Goal: Use online tool/utility

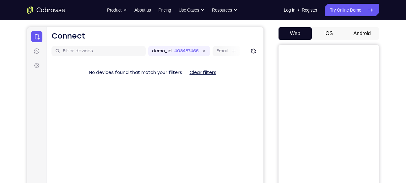
scroll to position [25, 0]
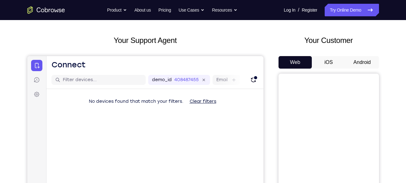
click at [358, 63] on button "Android" at bounding box center [362, 62] width 34 height 13
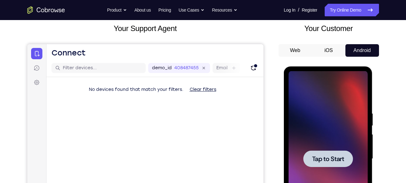
scroll to position [0, 0]
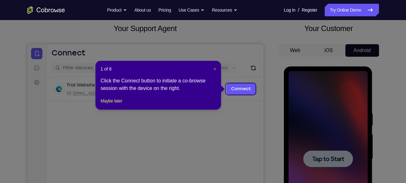
click at [215, 67] on span "×" at bounding box center [214, 69] width 3 height 5
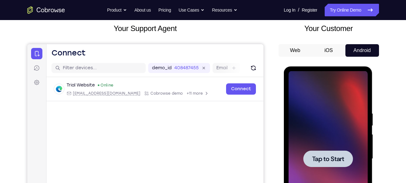
click at [313, 153] on div at bounding box center [328, 159] width 50 height 17
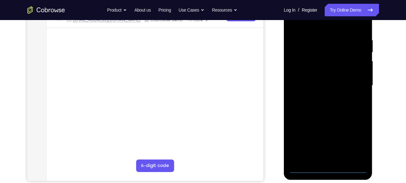
scroll to position [111, 0]
click at [328, 170] on div at bounding box center [327, 85] width 79 height 176
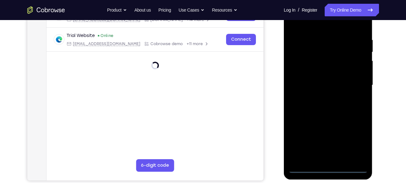
click at [358, 139] on div at bounding box center [327, 85] width 79 height 176
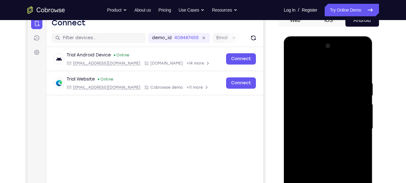
scroll to position [67, 0]
click at [316, 68] on div at bounding box center [327, 129] width 79 height 176
click at [356, 124] on div at bounding box center [327, 129] width 79 height 176
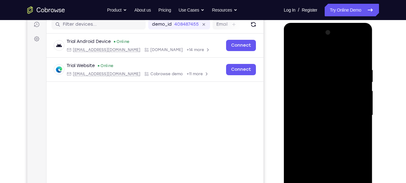
scroll to position [82, 0]
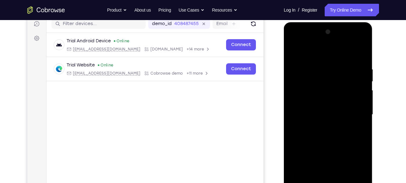
click at [322, 125] on div at bounding box center [327, 115] width 79 height 176
click at [319, 106] on div at bounding box center [327, 115] width 79 height 176
click at [323, 100] on div at bounding box center [327, 115] width 79 height 176
click at [323, 116] on div at bounding box center [327, 115] width 79 height 176
click at [323, 135] on div at bounding box center [327, 115] width 79 height 176
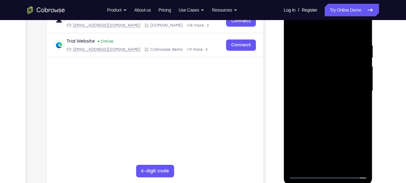
scroll to position [99, 0]
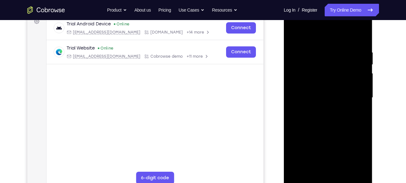
click at [324, 115] on div at bounding box center [327, 98] width 79 height 176
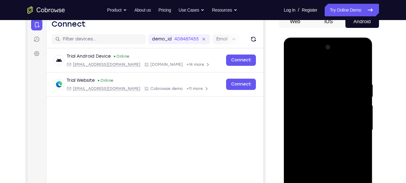
scroll to position [66, 0]
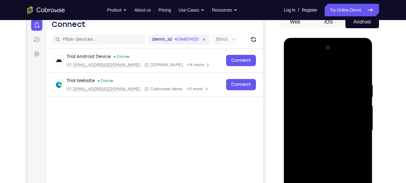
drag, startPoint x: 325, startPoint y: 72, endPoint x: 324, endPoint y: 53, distance: 19.5
click at [324, 53] on div at bounding box center [327, 131] width 79 height 176
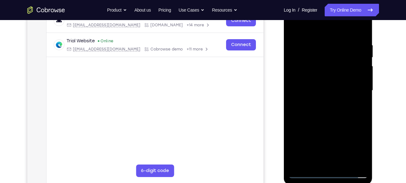
scroll to position [106, 0]
click at [330, 117] on div at bounding box center [327, 91] width 79 height 176
click at [344, 164] on div at bounding box center [327, 91] width 79 height 176
click at [329, 124] on div at bounding box center [327, 91] width 79 height 176
click at [324, 88] on div at bounding box center [327, 91] width 79 height 176
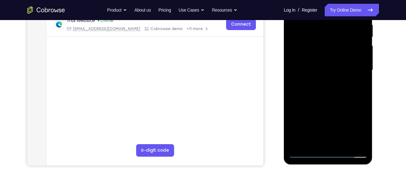
scroll to position [130, 0]
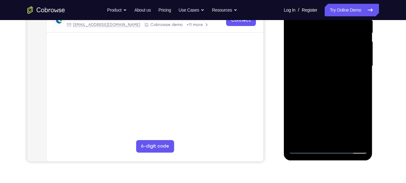
click at [315, 136] on div at bounding box center [327, 66] width 79 height 176
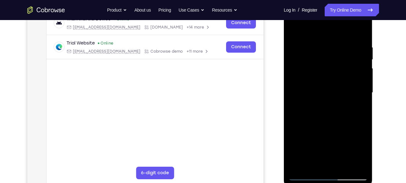
scroll to position [107, 0]
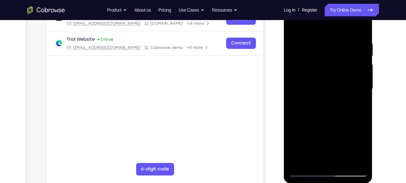
click at [292, 25] on div at bounding box center [327, 89] width 79 height 176
click at [294, 24] on div at bounding box center [327, 89] width 79 height 176
click at [320, 39] on div at bounding box center [327, 89] width 79 height 176
click at [362, 60] on div at bounding box center [327, 89] width 79 height 176
click at [298, 79] on div at bounding box center [327, 89] width 79 height 176
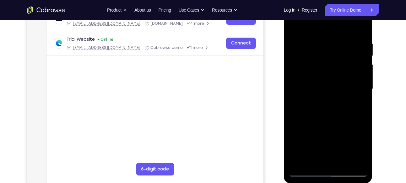
click at [298, 79] on div at bounding box center [327, 89] width 79 height 176
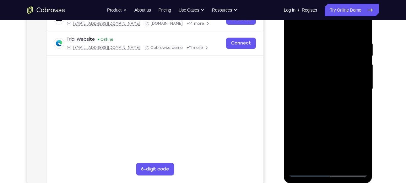
click at [358, 26] on div at bounding box center [327, 89] width 79 height 176
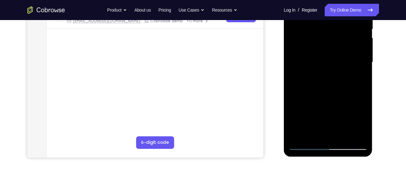
scroll to position [147, 0]
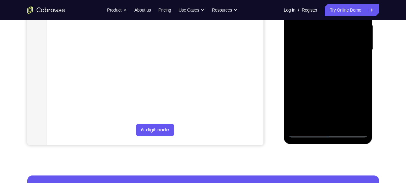
click at [342, 124] on div at bounding box center [327, 50] width 79 height 176
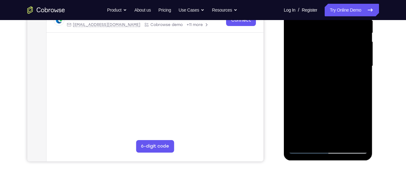
scroll to position [130, 0]
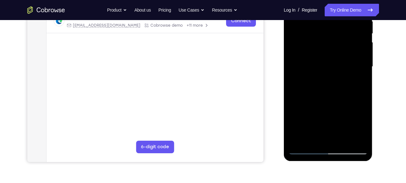
click at [338, 65] on div at bounding box center [327, 67] width 79 height 176
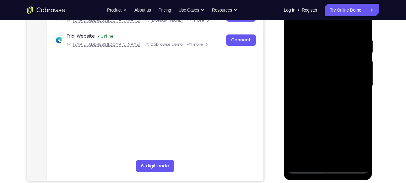
scroll to position [96, 0]
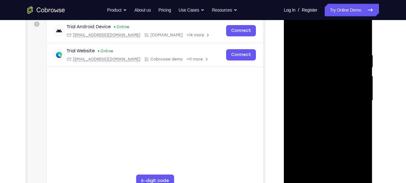
click at [296, 39] on div at bounding box center [327, 101] width 79 height 176
click at [294, 39] on div at bounding box center [327, 101] width 79 height 176
click at [294, 36] on div at bounding box center [327, 101] width 79 height 176
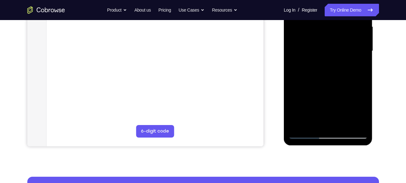
scroll to position [97, 0]
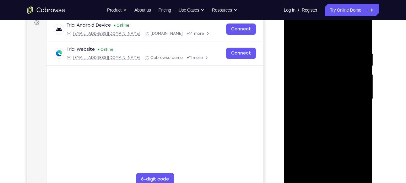
click at [331, 66] on div at bounding box center [327, 99] width 79 height 176
click at [356, 47] on div at bounding box center [327, 99] width 79 height 176
click at [361, 37] on div at bounding box center [327, 99] width 79 height 176
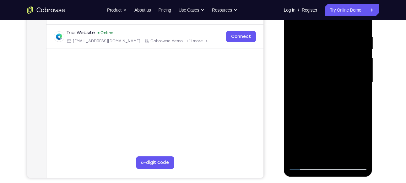
scroll to position [114, 0]
drag, startPoint x: 323, startPoint y: 119, endPoint x: 331, endPoint y: 69, distance: 50.6
click at [331, 69] on div at bounding box center [327, 82] width 79 height 176
click at [299, 155] on div at bounding box center [327, 82] width 79 height 176
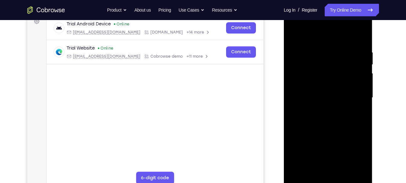
scroll to position [98, 0]
drag, startPoint x: 334, startPoint y: 68, endPoint x: 329, endPoint y: 145, distance: 77.4
click at [329, 145] on div at bounding box center [327, 98] width 79 height 176
drag, startPoint x: 337, startPoint y: 67, endPoint x: 334, endPoint y: 155, distance: 87.9
click at [334, 155] on div at bounding box center [327, 98] width 79 height 176
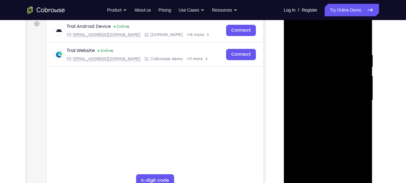
scroll to position [95, 0]
click at [361, 28] on div at bounding box center [327, 101] width 79 height 176
click at [340, 145] on div at bounding box center [327, 101] width 79 height 176
click at [292, 58] on div at bounding box center [327, 101] width 79 height 176
click at [363, 62] on div at bounding box center [327, 101] width 79 height 176
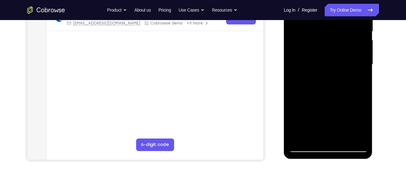
scroll to position [148, 0]
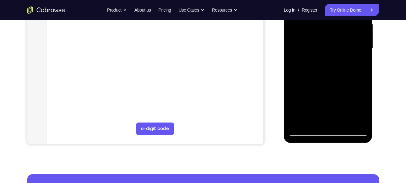
click at [348, 104] on div at bounding box center [327, 49] width 79 height 176
click at [346, 104] on div at bounding box center [327, 49] width 79 height 176
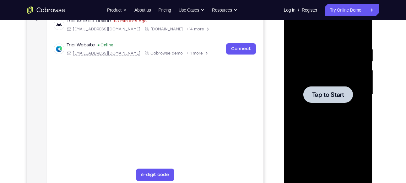
scroll to position [100, 0]
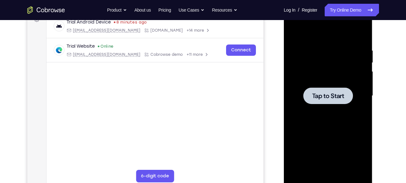
click at [318, 93] on span "Tap to Start" at bounding box center [328, 96] width 32 height 6
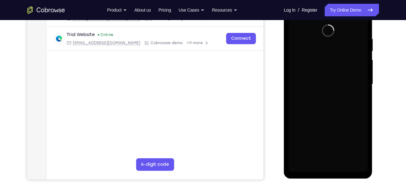
scroll to position [112, 0]
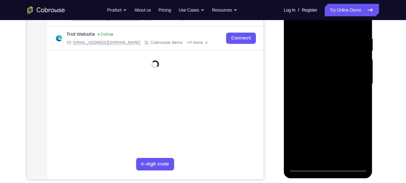
click at [327, 168] on div at bounding box center [327, 84] width 79 height 176
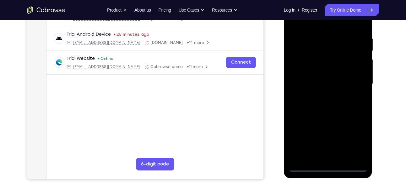
click at [340, 106] on div at bounding box center [327, 84] width 79 height 176
click at [327, 167] on div at bounding box center [327, 84] width 79 height 176
click at [354, 140] on div at bounding box center [327, 84] width 79 height 176
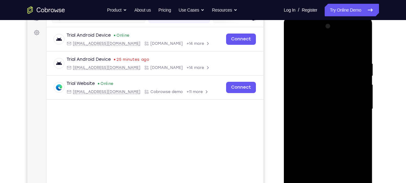
scroll to position [82, 0]
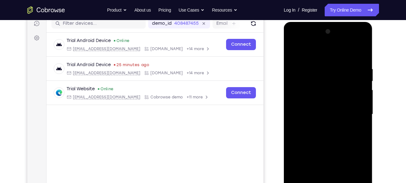
click at [308, 54] on div at bounding box center [327, 115] width 79 height 176
click at [354, 110] on div at bounding box center [327, 115] width 79 height 176
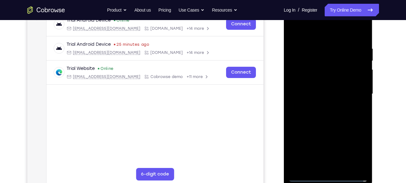
click at [335, 167] on div at bounding box center [327, 94] width 79 height 176
click at [317, 86] on div at bounding box center [327, 94] width 79 height 176
click at [318, 82] on div at bounding box center [327, 94] width 79 height 176
click at [322, 93] on div at bounding box center [327, 94] width 79 height 176
click at [320, 121] on div at bounding box center [327, 94] width 79 height 176
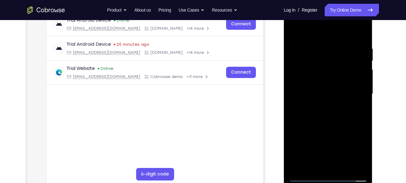
click at [344, 167] on div at bounding box center [327, 94] width 79 height 176
click at [337, 126] on div at bounding box center [327, 94] width 79 height 176
click at [338, 90] on div at bounding box center [327, 94] width 79 height 176
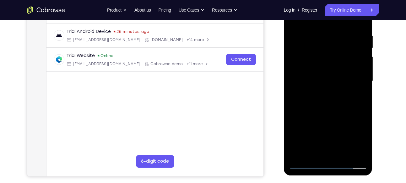
scroll to position [116, 0]
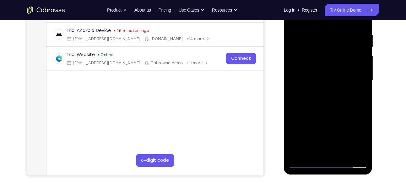
click at [303, 164] on div at bounding box center [327, 80] width 79 height 176
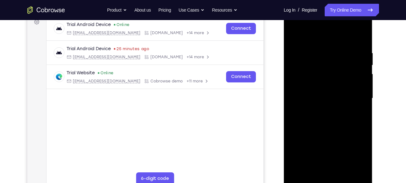
drag, startPoint x: 306, startPoint y: 38, endPoint x: 307, endPoint y: 24, distance: 14.4
click at [307, 24] on div at bounding box center [327, 99] width 79 height 176
click at [294, 36] on div at bounding box center [327, 99] width 79 height 176
click at [297, 172] on div at bounding box center [327, 99] width 79 height 176
click at [323, 50] on div at bounding box center [327, 99] width 79 height 176
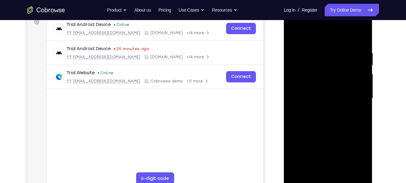
click at [361, 92] on div at bounding box center [327, 99] width 79 height 176
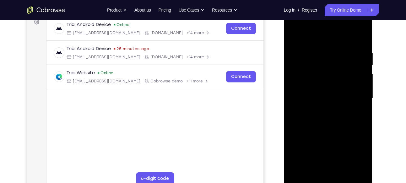
click at [361, 92] on div at bounding box center [327, 99] width 79 height 176
click at [340, 51] on div at bounding box center [327, 99] width 79 height 176
click at [310, 35] on div at bounding box center [327, 99] width 79 height 176
click at [352, 125] on div at bounding box center [327, 99] width 79 height 176
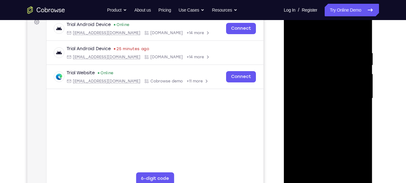
drag, startPoint x: 328, startPoint y: 135, endPoint x: 326, endPoint y: 60, distance: 75.3
click at [326, 60] on div at bounding box center [327, 99] width 79 height 176
drag, startPoint x: 334, startPoint y: 129, endPoint x: 332, endPoint y: 61, distance: 67.5
click at [332, 61] on div at bounding box center [327, 99] width 79 height 176
drag, startPoint x: 329, startPoint y: 117, endPoint x: 331, endPoint y: 70, distance: 47.7
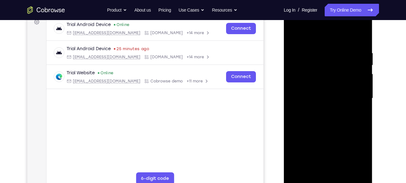
click at [331, 70] on div at bounding box center [327, 99] width 79 height 176
drag, startPoint x: 330, startPoint y: 112, endPoint x: 335, endPoint y: 61, distance: 51.0
click at [335, 61] on div at bounding box center [327, 99] width 79 height 176
drag, startPoint x: 334, startPoint y: 115, endPoint x: 336, endPoint y: 54, distance: 60.9
click at [336, 54] on div at bounding box center [327, 99] width 79 height 176
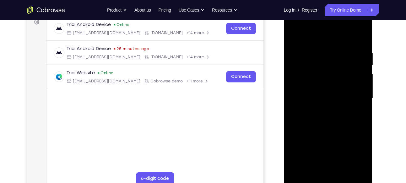
drag, startPoint x: 334, startPoint y: 132, endPoint x: 342, endPoint y: 69, distance: 63.0
click at [342, 69] on div at bounding box center [327, 99] width 79 height 176
drag, startPoint x: 335, startPoint y: 124, endPoint x: 339, endPoint y: 70, distance: 54.1
click at [339, 70] on div at bounding box center [327, 99] width 79 height 176
drag, startPoint x: 333, startPoint y: 125, endPoint x: 335, endPoint y: 79, distance: 45.9
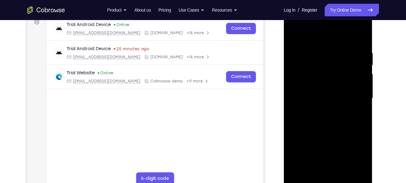
click at [335, 79] on div at bounding box center [327, 99] width 79 height 176
drag, startPoint x: 332, startPoint y: 125, endPoint x: 335, endPoint y: 66, distance: 59.4
click at [335, 66] on div at bounding box center [327, 99] width 79 height 176
drag, startPoint x: 333, startPoint y: 122, endPoint x: 336, endPoint y: 51, distance: 71.0
click at [336, 51] on div at bounding box center [327, 99] width 79 height 176
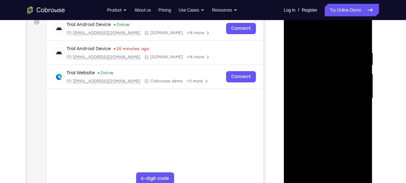
drag, startPoint x: 331, startPoint y: 119, endPoint x: 335, endPoint y: 45, distance: 73.5
click at [335, 45] on div at bounding box center [327, 99] width 79 height 176
drag, startPoint x: 332, startPoint y: 103, endPoint x: 337, endPoint y: 47, distance: 56.1
click at [337, 47] on div at bounding box center [327, 99] width 79 height 176
drag, startPoint x: 331, startPoint y: 123, endPoint x: 330, endPoint y: 59, distance: 64.0
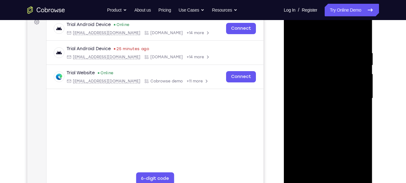
click at [330, 59] on div at bounding box center [327, 99] width 79 height 176
drag, startPoint x: 329, startPoint y: 115, endPoint x: 334, endPoint y: 76, distance: 39.5
click at [334, 76] on div at bounding box center [327, 99] width 79 height 176
drag, startPoint x: 325, startPoint y: 110, endPoint x: 327, endPoint y: 38, distance: 71.9
click at [327, 38] on div at bounding box center [327, 99] width 79 height 176
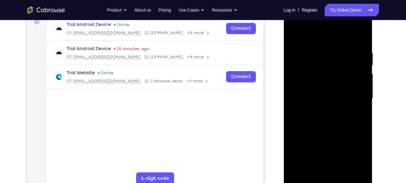
drag, startPoint x: 329, startPoint y: 130, endPoint x: 335, endPoint y: 56, distance: 74.6
click at [335, 56] on div at bounding box center [327, 99] width 79 height 176
drag, startPoint x: 327, startPoint y: 134, endPoint x: 335, endPoint y: 75, distance: 58.8
click at [335, 75] on div at bounding box center [327, 99] width 79 height 176
drag, startPoint x: 332, startPoint y: 67, endPoint x: 329, endPoint y: 128, distance: 60.6
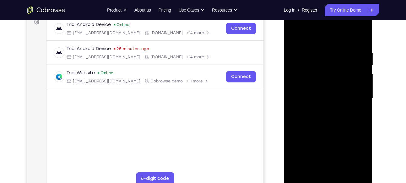
click at [329, 128] on div at bounding box center [327, 99] width 79 height 176
click at [315, 82] on div at bounding box center [327, 99] width 79 height 176
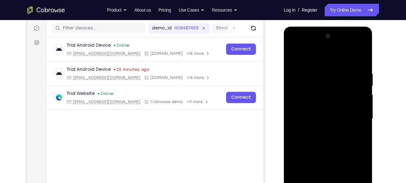
scroll to position [77, 0]
drag, startPoint x: 333, startPoint y: 67, endPoint x: 329, endPoint y: 113, distance: 45.7
click at [329, 113] on div at bounding box center [327, 120] width 79 height 176
click at [308, 91] on div at bounding box center [327, 120] width 79 height 176
click at [295, 56] on div at bounding box center [327, 120] width 79 height 176
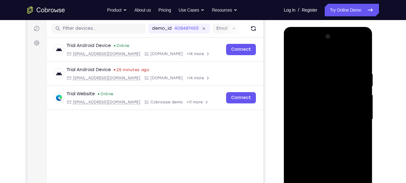
click at [302, 91] on div at bounding box center [327, 120] width 79 height 176
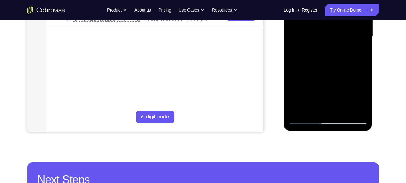
scroll to position [160, 0]
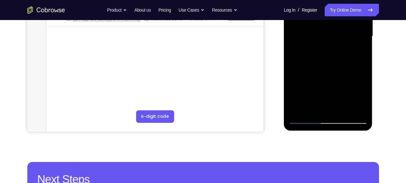
click at [342, 92] on div at bounding box center [327, 37] width 79 height 176
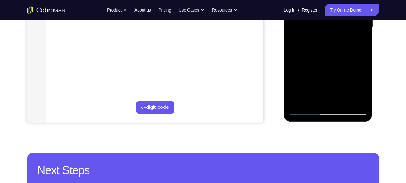
scroll to position [169, 0]
click at [299, 100] on div at bounding box center [327, 27] width 79 height 176
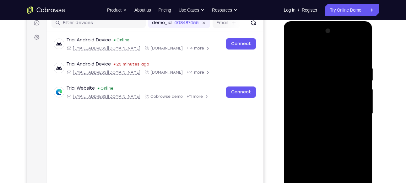
scroll to position [82, 0]
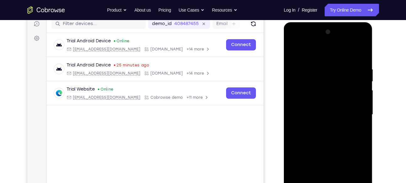
drag, startPoint x: 332, startPoint y: 83, endPoint x: 329, endPoint y: 132, distance: 49.1
click at [329, 132] on div at bounding box center [327, 115] width 79 height 176
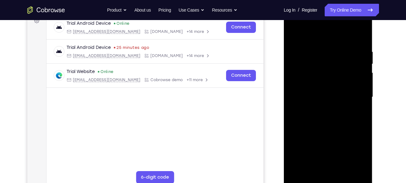
scroll to position [80, 0]
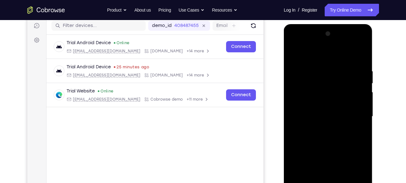
click at [363, 53] on div at bounding box center [327, 117] width 79 height 176
click at [323, 64] on div at bounding box center [327, 117] width 79 height 176
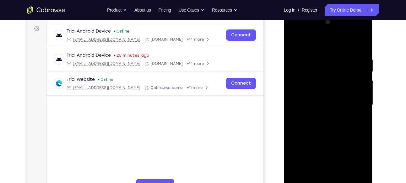
scroll to position [138, 0]
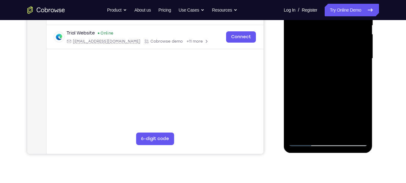
click at [300, 131] on div at bounding box center [327, 59] width 79 height 176
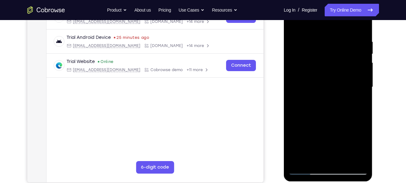
drag, startPoint x: 308, startPoint y: 123, endPoint x: 318, endPoint y: 45, distance: 78.8
click at [318, 45] on div at bounding box center [327, 87] width 79 height 176
drag, startPoint x: 316, startPoint y: 115, endPoint x: 319, endPoint y: 49, distance: 66.0
click at [319, 49] on div at bounding box center [327, 87] width 79 height 176
drag, startPoint x: 321, startPoint y: 126, endPoint x: 325, endPoint y: 56, distance: 69.7
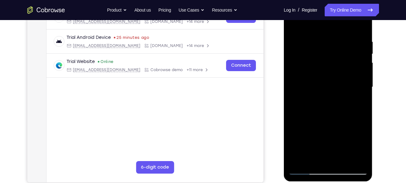
click at [325, 56] on div at bounding box center [327, 87] width 79 height 176
click at [328, 171] on div at bounding box center [327, 87] width 79 height 176
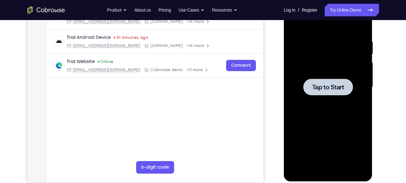
click at [325, 87] on span "Tap to Start" at bounding box center [328, 87] width 32 height 6
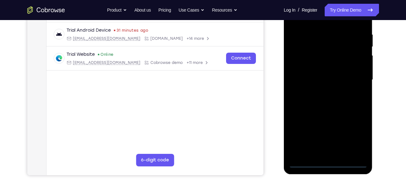
scroll to position [117, 0]
click at [326, 162] on div at bounding box center [327, 80] width 79 height 176
click at [351, 135] on div at bounding box center [327, 80] width 79 height 176
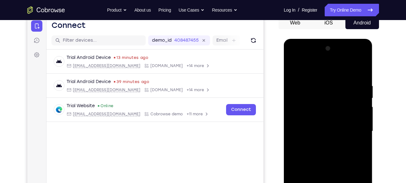
scroll to position [64, 0]
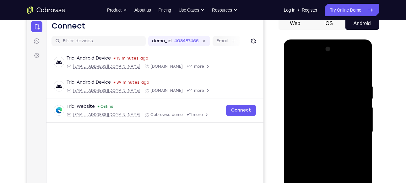
click at [311, 72] on div at bounding box center [327, 132] width 79 height 176
click at [353, 128] on div at bounding box center [327, 132] width 79 height 176
click at [321, 143] on div at bounding box center [327, 132] width 79 height 176
click at [312, 125] on div at bounding box center [327, 132] width 79 height 176
click at [316, 121] on div at bounding box center [327, 132] width 79 height 176
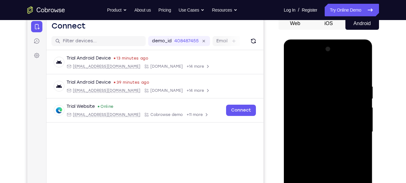
click at [316, 131] on div at bounding box center [327, 132] width 79 height 176
click at [315, 153] on div at bounding box center [327, 132] width 79 height 176
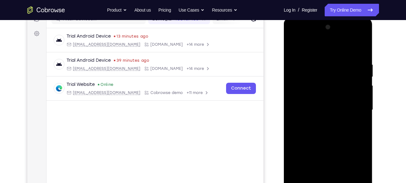
scroll to position [87, 0]
click at [324, 128] on div at bounding box center [327, 110] width 79 height 176
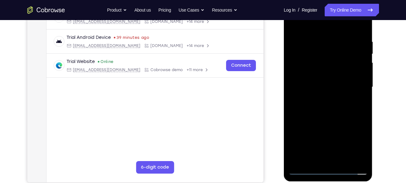
scroll to position [110, 0]
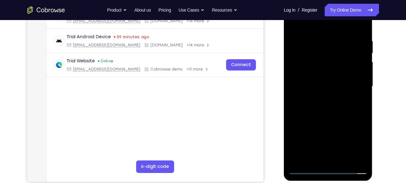
click at [334, 116] on div at bounding box center [327, 87] width 79 height 176
click at [320, 34] on div at bounding box center [327, 87] width 79 height 176
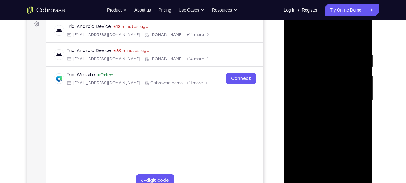
scroll to position [96, 0]
click at [360, 40] on div at bounding box center [327, 101] width 79 height 176
click at [343, 173] on div at bounding box center [327, 101] width 79 height 176
click at [326, 133] on div at bounding box center [327, 101] width 79 height 176
drag, startPoint x: 323, startPoint y: 146, endPoint x: 323, endPoint y: 87, distance: 59.0
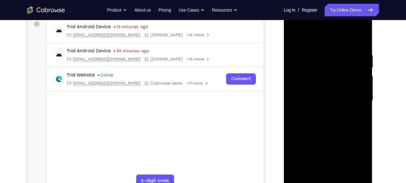
click at [323, 87] on div at bounding box center [327, 101] width 79 height 176
drag, startPoint x: 343, startPoint y: 153, endPoint x: 339, endPoint y: 125, distance: 28.1
click at [339, 125] on div at bounding box center [327, 101] width 79 height 176
click at [323, 146] on div at bounding box center [327, 101] width 79 height 176
drag, startPoint x: 343, startPoint y: 100, endPoint x: 340, endPoint y: 174, distance: 74.1
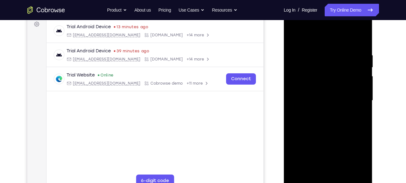
click at [340, 174] on div at bounding box center [327, 101] width 79 height 176
drag, startPoint x: 318, startPoint y: 61, endPoint x: 318, endPoint y: 162, distance: 100.7
click at [318, 162] on div at bounding box center [327, 101] width 79 height 176
drag, startPoint x: 320, startPoint y: 69, endPoint x: 322, endPoint y: 154, distance: 85.1
click at [322, 154] on div at bounding box center [327, 101] width 79 height 176
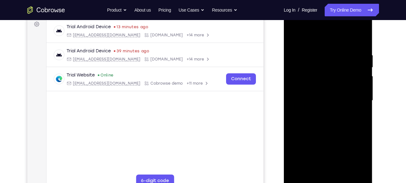
drag, startPoint x: 317, startPoint y: 69, endPoint x: 327, endPoint y: 154, distance: 86.0
click at [327, 154] on div at bounding box center [327, 101] width 79 height 176
drag, startPoint x: 317, startPoint y: 50, endPoint x: 324, endPoint y: 148, distance: 98.8
click at [324, 148] on div at bounding box center [327, 101] width 79 height 176
drag, startPoint x: 337, startPoint y: 68, endPoint x: 337, endPoint y: 152, distance: 83.8
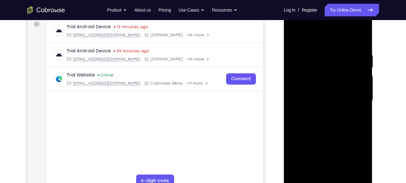
click at [337, 152] on div at bounding box center [327, 101] width 79 height 176
drag, startPoint x: 329, startPoint y: 52, endPoint x: 328, endPoint y: 169, distance: 117.1
click at [328, 169] on div at bounding box center [327, 101] width 79 height 176
drag, startPoint x: 327, startPoint y: 73, endPoint x: 328, endPoint y: 158, distance: 85.7
click at [328, 158] on div at bounding box center [327, 101] width 79 height 176
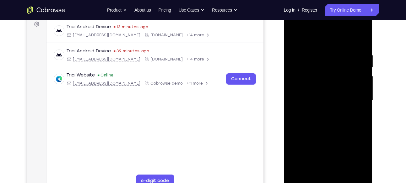
drag, startPoint x: 322, startPoint y: 67, endPoint x: 325, endPoint y: 173, distance: 106.1
click at [325, 173] on div at bounding box center [327, 101] width 79 height 176
drag, startPoint x: 324, startPoint y: 70, endPoint x: 322, endPoint y: 153, distance: 82.6
click at [322, 153] on div at bounding box center [327, 101] width 79 height 176
drag, startPoint x: 324, startPoint y: 75, endPoint x: 325, endPoint y: 129, distance: 54.3
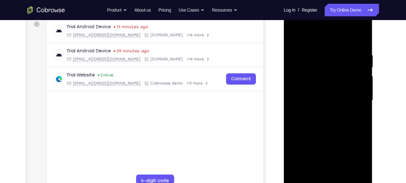
click at [325, 129] on div at bounding box center [327, 101] width 79 height 176
drag, startPoint x: 328, startPoint y: 68, endPoint x: 328, endPoint y: 125, distance: 56.8
click at [328, 125] on div at bounding box center [327, 101] width 79 height 176
drag, startPoint x: 325, startPoint y: 65, endPoint x: 329, endPoint y: 119, distance: 54.4
click at [329, 119] on div at bounding box center [327, 101] width 79 height 176
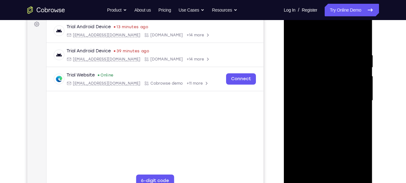
drag, startPoint x: 323, startPoint y: 61, endPoint x: 328, endPoint y: 131, distance: 70.4
click at [328, 131] on div at bounding box center [327, 101] width 79 height 176
drag, startPoint x: 305, startPoint y: 62, endPoint x: 305, endPoint y: 39, distance: 23.2
click at [305, 39] on div at bounding box center [327, 101] width 79 height 176
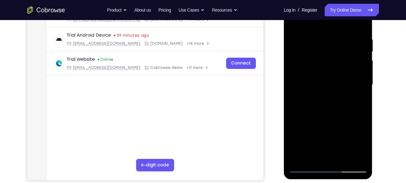
scroll to position [113, 0]
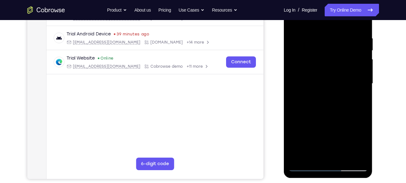
drag, startPoint x: 321, startPoint y: 102, endPoint x: 322, endPoint y: 74, distance: 27.3
click at [322, 74] on div at bounding box center [327, 84] width 79 height 176
drag, startPoint x: 314, startPoint y: 122, endPoint x: 319, endPoint y: 75, distance: 48.0
click at [319, 75] on div at bounding box center [327, 84] width 79 height 176
drag, startPoint x: 316, startPoint y: 87, endPoint x: 318, endPoint y: 56, distance: 30.8
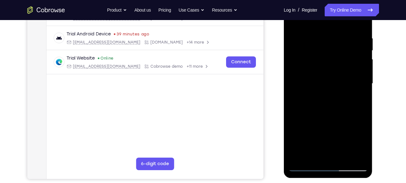
click at [318, 56] on div at bounding box center [327, 84] width 79 height 176
drag, startPoint x: 324, startPoint y: 96, endPoint x: 322, endPoint y: 51, distance: 44.9
click at [322, 51] on div at bounding box center [327, 84] width 79 height 176
drag, startPoint x: 328, startPoint y: 100, endPoint x: 326, endPoint y: 63, distance: 36.8
click at [326, 63] on div at bounding box center [327, 84] width 79 height 176
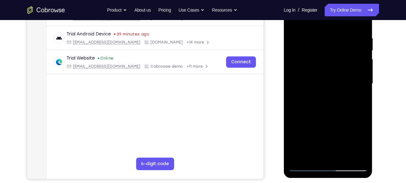
drag, startPoint x: 327, startPoint y: 106, endPoint x: 327, endPoint y: 71, distance: 35.5
click at [327, 71] on div at bounding box center [327, 84] width 79 height 176
drag, startPoint x: 326, startPoint y: 108, endPoint x: 324, endPoint y: 68, distance: 40.2
click at [324, 68] on div at bounding box center [327, 84] width 79 height 176
drag, startPoint x: 331, startPoint y: 114, endPoint x: 328, endPoint y: 60, distance: 54.4
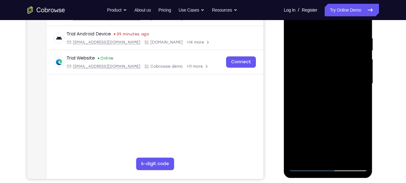
click at [328, 60] on div at bounding box center [327, 84] width 79 height 176
drag, startPoint x: 322, startPoint y: 65, endPoint x: 325, endPoint y: 131, distance: 66.6
click at [325, 131] on div at bounding box center [327, 84] width 79 height 176
drag, startPoint x: 322, startPoint y: 42, endPoint x: 324, endPoint y: 114, distance: 72.5
click at [324, 114] on div at bounding box center [327, 84] width 79 height 176
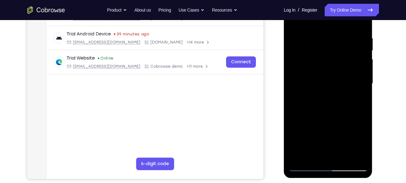
drag, startPoint x: 320, startPoint y: 39, endPoint x: 324, endPoint y: 121, distance: 82.9
click at [324, 121] on div at bounding box center [327, 84] width 79 height 176
drag, startPoint x: 322, startPoint y: 54, endPoint x: 324, endPoint y: 118, distance: 63.7
click at [324, 118] on div at bounding box center [327, 84] width 79 height 176
drag, startPoint x: 314, startPoint y: 51, endPoint x: 318, endPoint y: 116, distance: 66.0
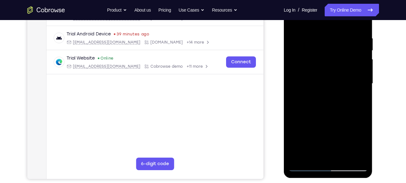
click at [318, 116] on div at bounding box center [327, 84] width 79 height 176
drag, startPoint x: 307, startPoint y: 47, endPoint x: 312, endPoint y: 112, distance: 65.1
click at [312, 112] on div at bounding box center [327, 84] width 79 height 176
drag, startPoint x: 318, startPoint y: 62, endPoint x: 317, endPoint y: 122, distance: 60.6
click at [317, 122] on div at bounding box center [327, 84] width 79 height 176
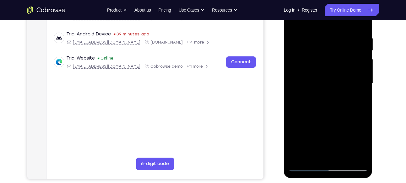
drag, startPoint x: 319, startPoint y: 54, endPoint x: 323, endPoint y: 126, distance: 71.9
click at [323, 126] on div at bounding box center [327, 84] width 79 height 176
drag, startPoint x: 302, startPoint y: 52, endPoint x: 310, endPoint y: 117, distance: 65.5
click at [310, 117] on div at bounding box center [327, 84] width 79 height 176
drag, startPoint x: 305, startPoint y: 56, endPoint x: 304, endPoint y: 130, distance: 74.4
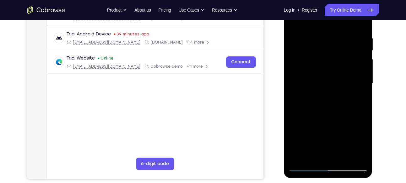
click at [304, 130] on div at bounding box center [327, 84] width 79 height 176
drag, startPoint x: 316, startPoint y: 59, endPoint x: 316, endPoint y: 121, distance: 62.4
click at [316, 121] on div at bounding box center [327, 84] width 79 height 176
drag, startPoint x: 318, startPoint y: 58, endPoint x: 325, endPoint y: 119, distance: 60.7
click at [325, 119] on div at bounding box center [327, 84] width 79 height 176
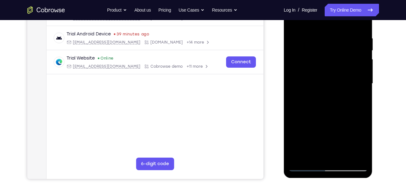
click at [294, 20] on div at bounding box center [327, 84] width 79 height 176
drag, startPoint x: 328, startPoint y: 81, endPoint x: 333, endPoint y: 133, distance: 52.3
click at [333, 133] on div at bounding box center [327, 84] width 79 height 176
drag, startPoint x: 323, startPoint y: 86, endPoint x: 325, endPoint y: 143, distance: 57.5
click at [325, 143] on div at bounding box center [327, 84] width 79 height 176
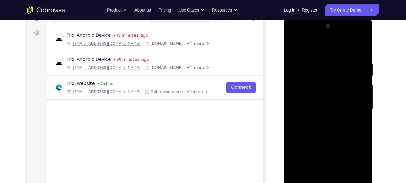
scroll to position [87, 0]
click at [294, 46] on div at bounding box center [327, 110] width 79 height 176
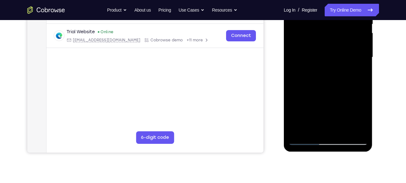
scroll to position [139, 0]
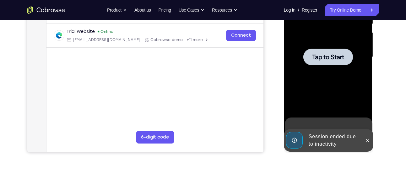
click at [321, 56] on span "Tap to Start" at bounding box center [328, 57] width 32 height 6
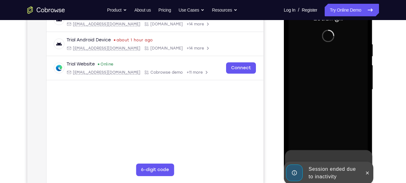
scroll to position [109, 0]
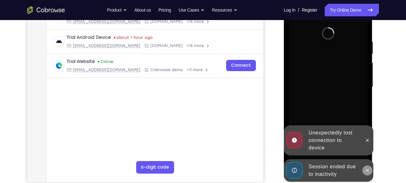
click at [364, 170] on button at bounding box center [367, 171] width 10 height 10
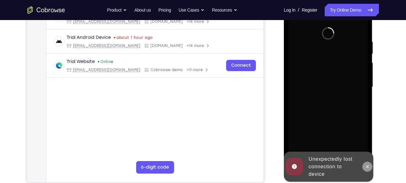
click at [368, 140] on div "Launching app..." at bounding box center [328, 88] width 89 height 187
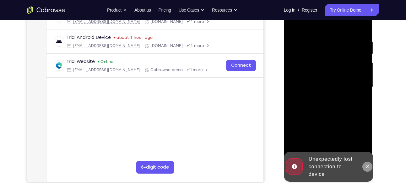
click at [365, 164] on icon at bounding box center [367, 166] width 5 height 5
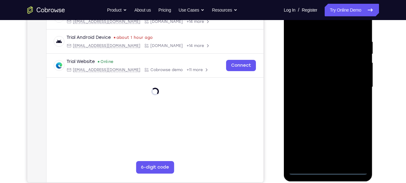
click at [328, 170] on div at bounding box center [327, 87] width 79 height 176
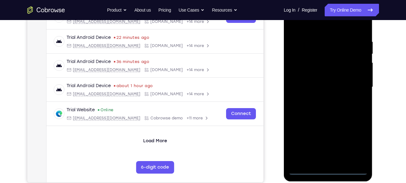
click at [354, 141] on div at bounding box center [327, 87] width 79 height 176
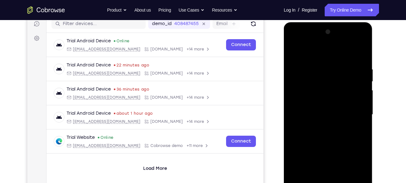
scroll to position [80, 0]
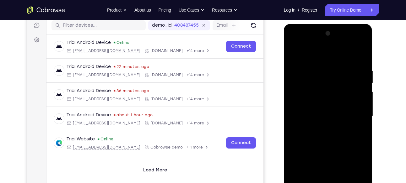
click at [310, 56] on div at bounding box center [327, 117] width 79 height 176
click at [353, 111] on div at bounding box center [327, 117] width 79 height 176
click at [322, 126] on div at bounding box center [327, 117] width 79 height 176
click at [317, 108] on div at bounding box center [327, 117] width 79 height 176
click at [320, 102] on div at bounding box center [327, 117] width 79 height 176
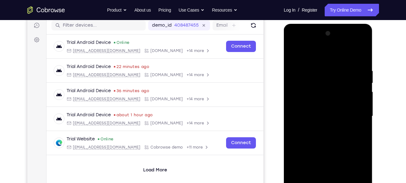
click at [320, 116] on div at bounding box center [327, 117] width 79 height 176
click at [320, 136] on div at bounding box center [327, 117] width 79 height 176
click at [324, 135] on div at bounding box center [327, 117] width 79 height 176
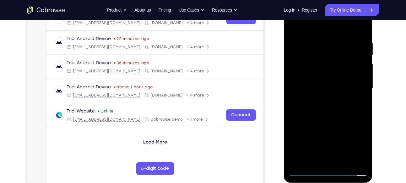
scroll to position [108, 0]
click at [320, 118] on div at bounding box center [327, 89] width 79 height 176
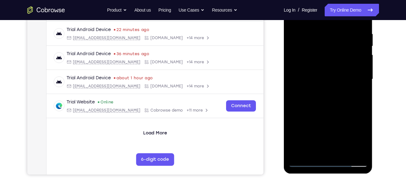
scroll to position [117, 0]
click at [328, 161] on div at bounding box center [327, 79] width 79 height 176
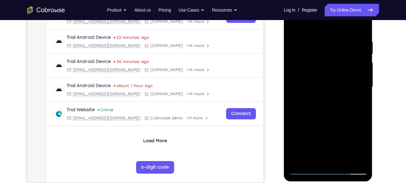
scroll to position [108, 0]
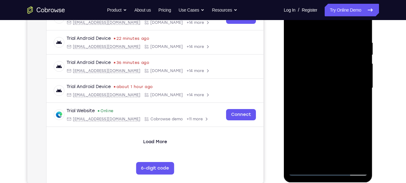
click at [328, 170] on div at bounding box center [327, 88] width 79 height 176
